Goal: Task Accomplishment & Management: Manage account settings

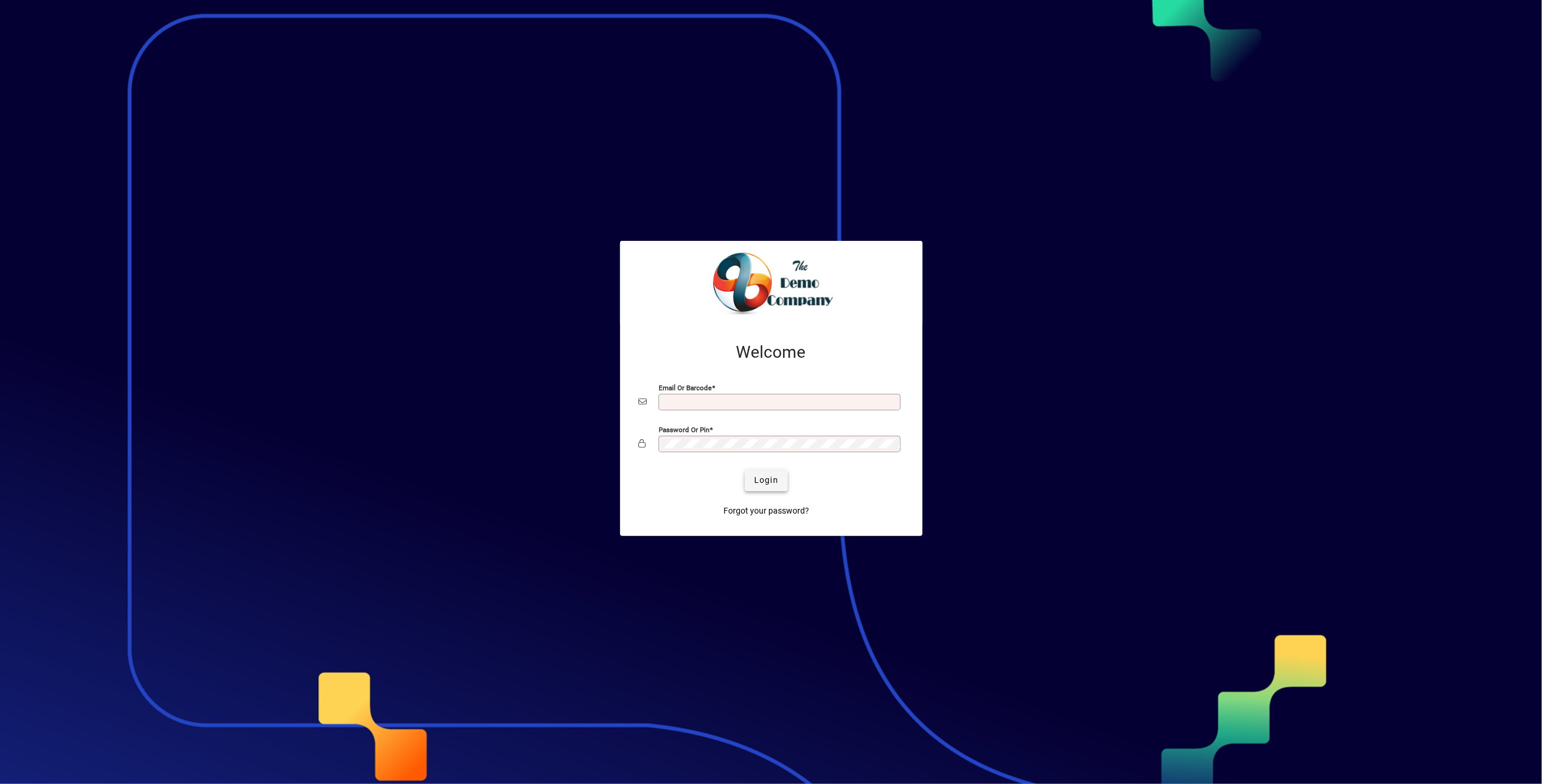
type input "**********"
click at [756, 477] on span "Login" at bounding box center [766, 480] width 24 height 13
